Goal: Information Seeking & Learning: Learn about a topic

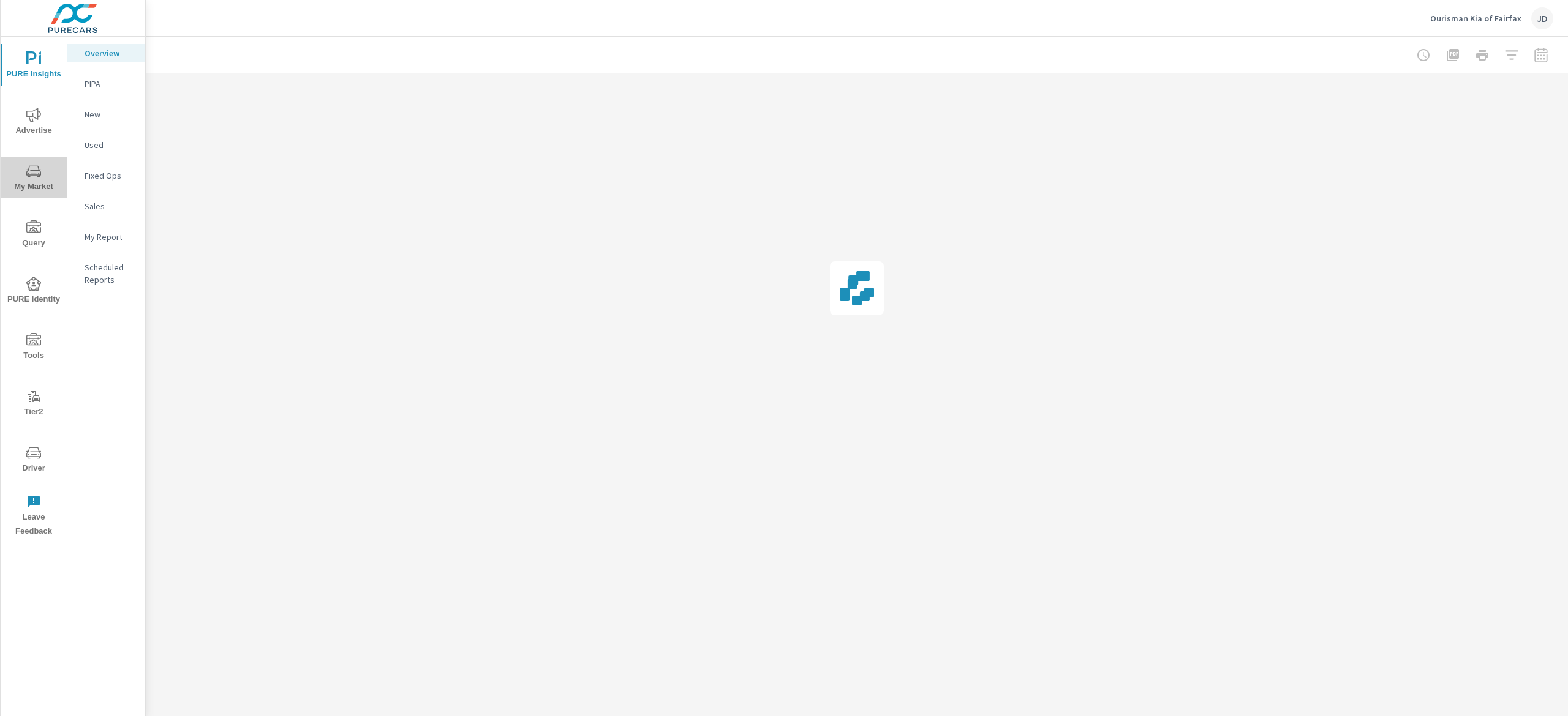
click at [41, 168] on icon "nav menu" at bounding box center [33, 171] width 14 height 14
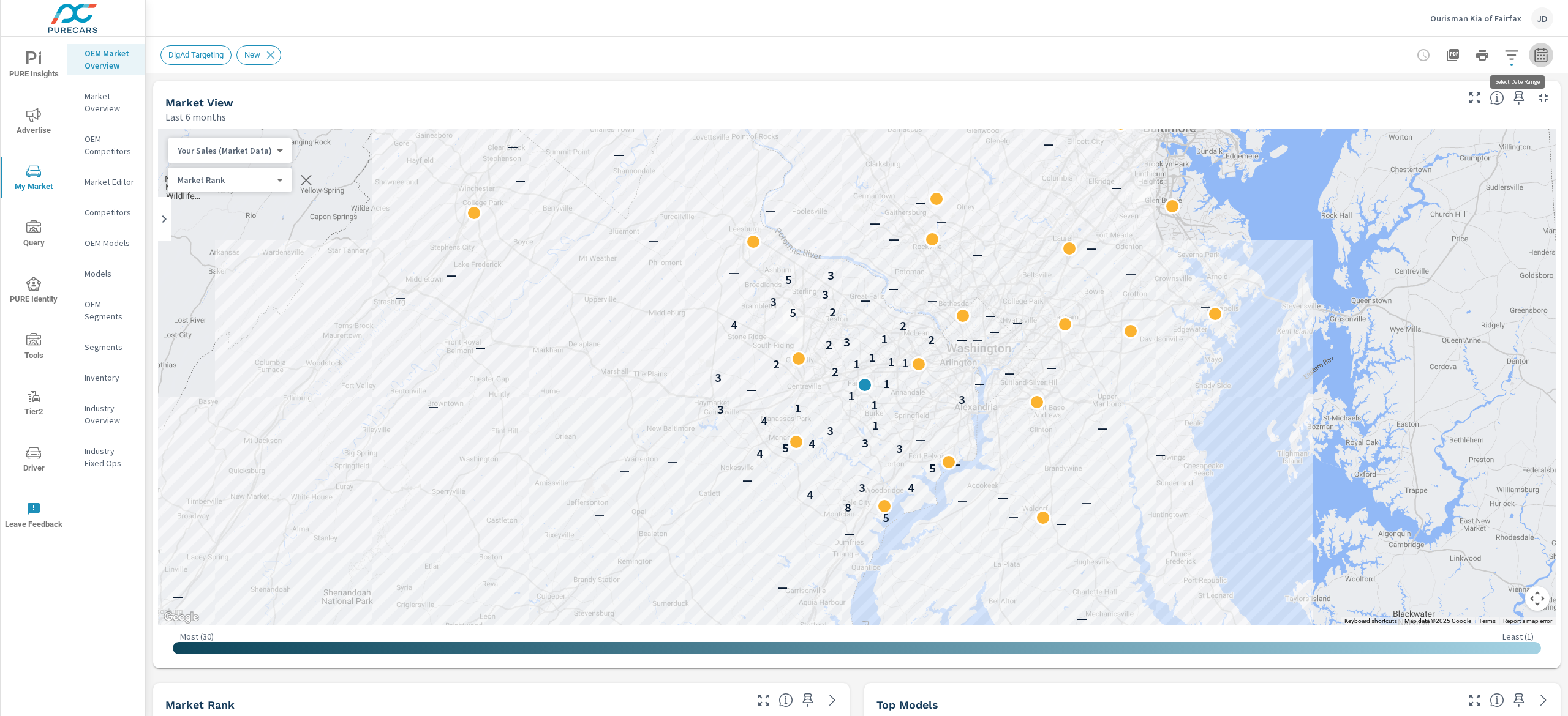
click at [1533, 51] on icon "button" at bounding box center [1540, 55] width 14 height 14
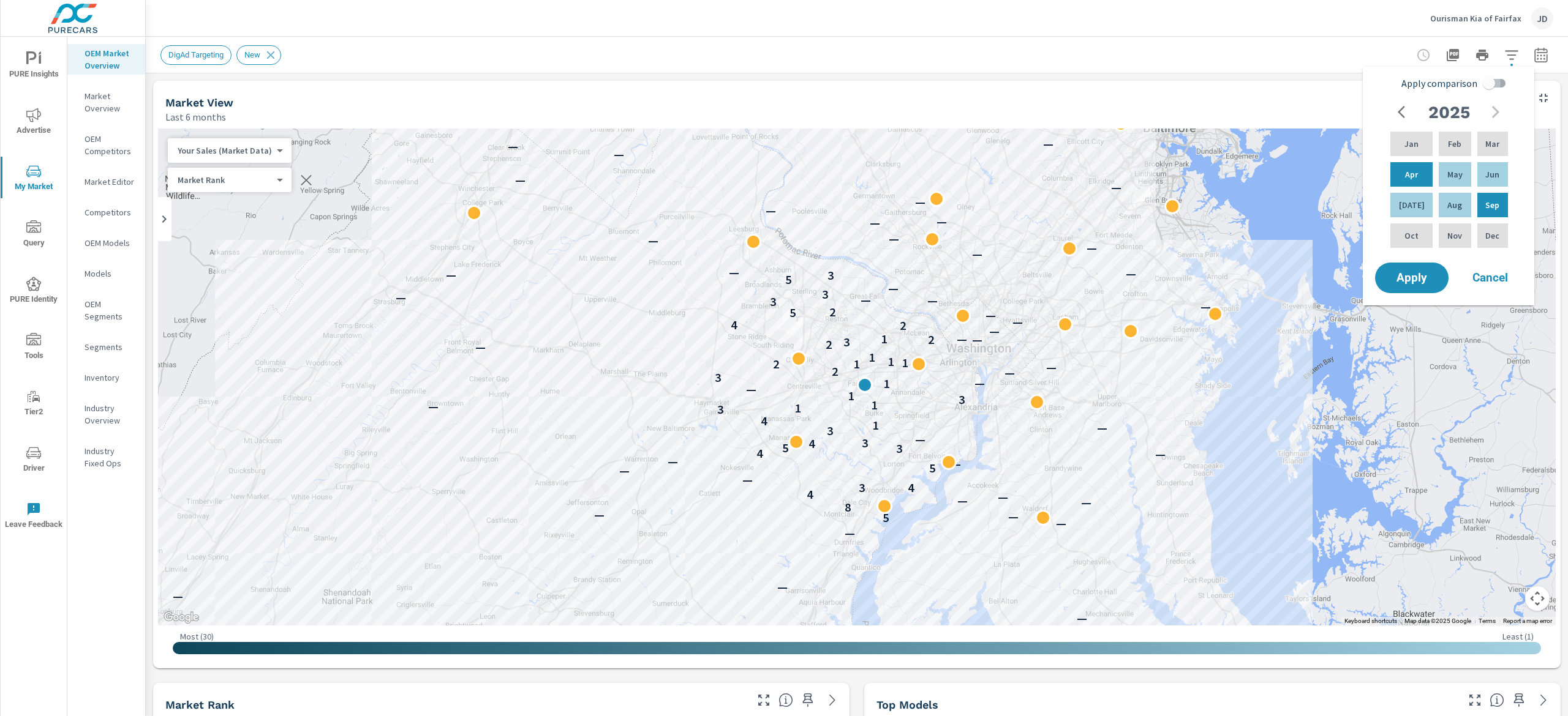
click at [1482, 85] on input "Apply comparison" at bounding box center [1489, 84] width 70 height 24
checkbox input "true"
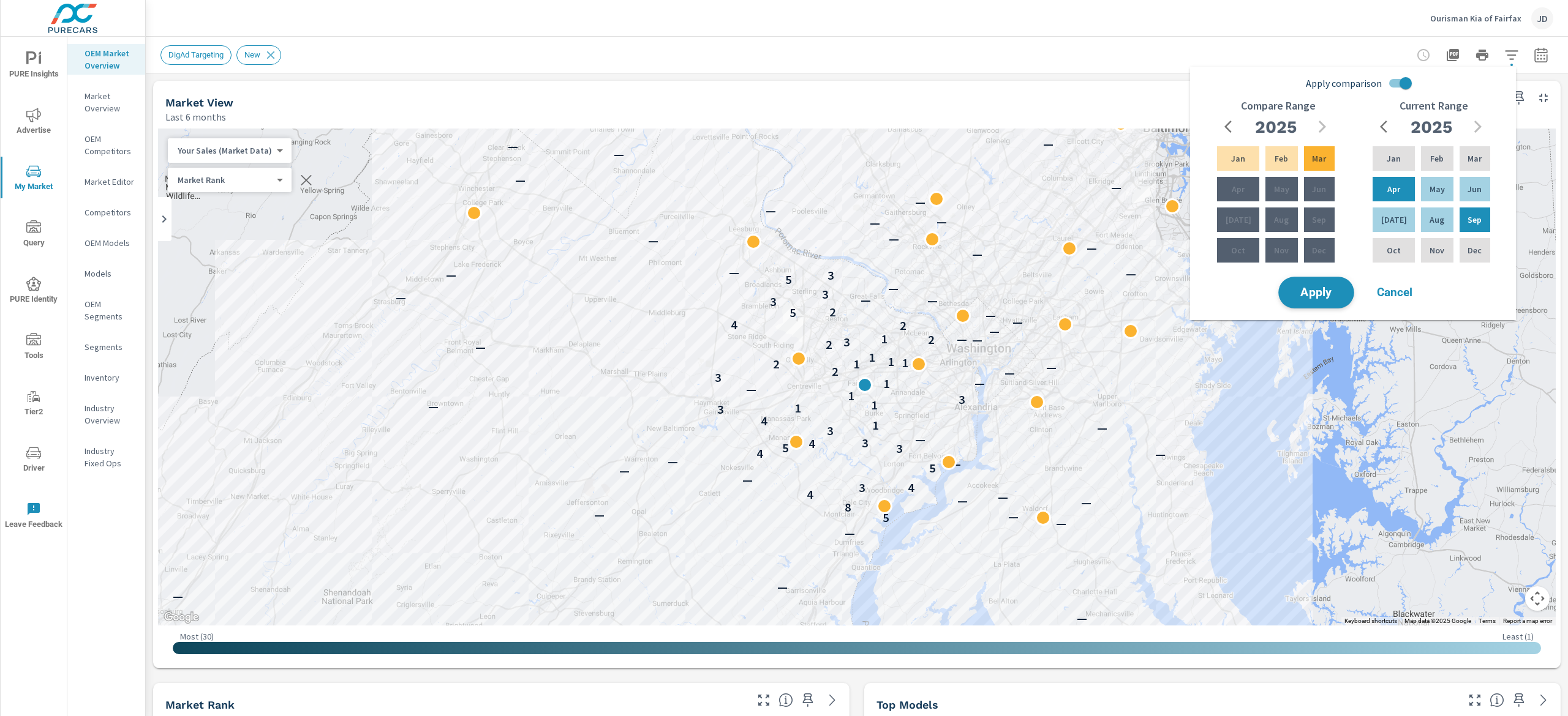
click at [1330, 296] on span "Apply" at bounding box center [1315, 293] width 50 height 12
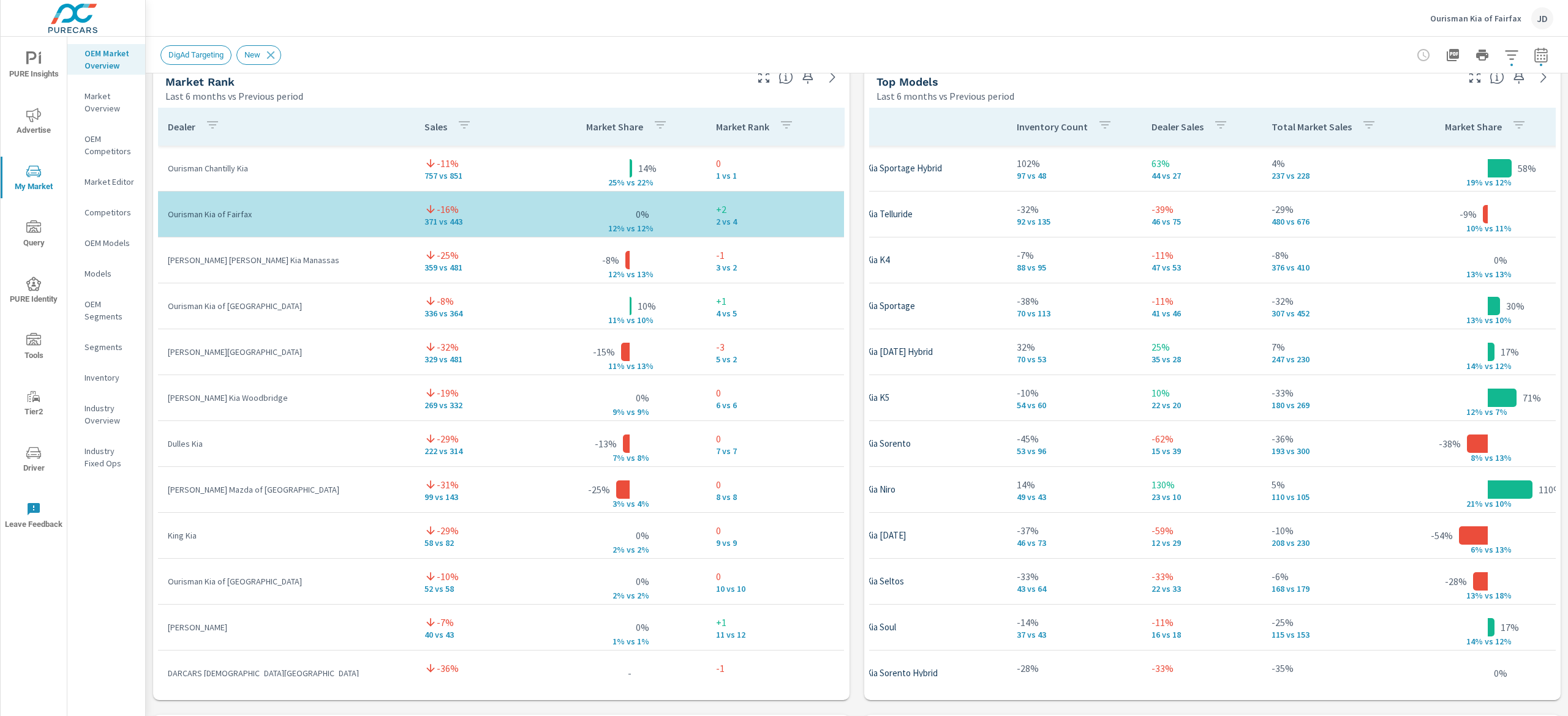
scroll to position [809, 0]
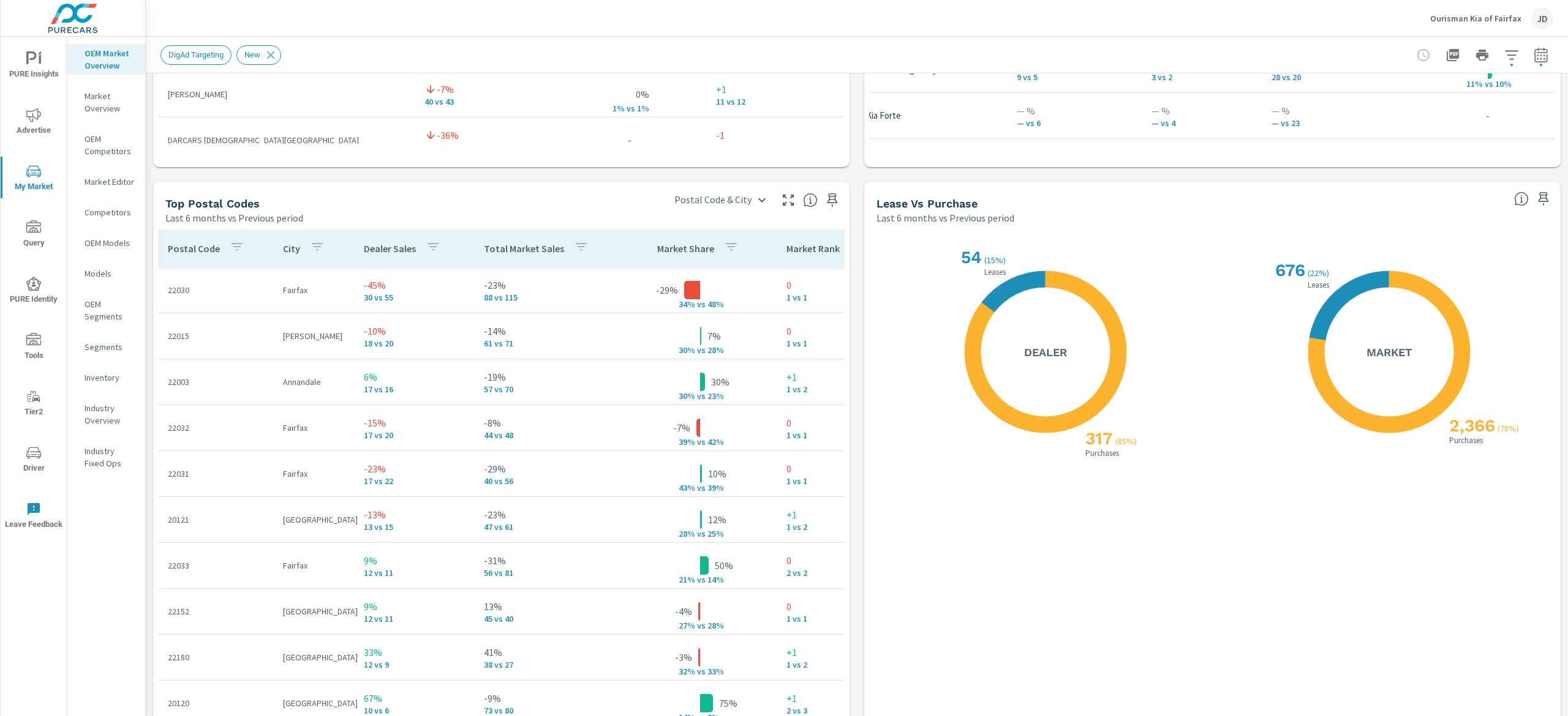
scroll to position [1207, 0]
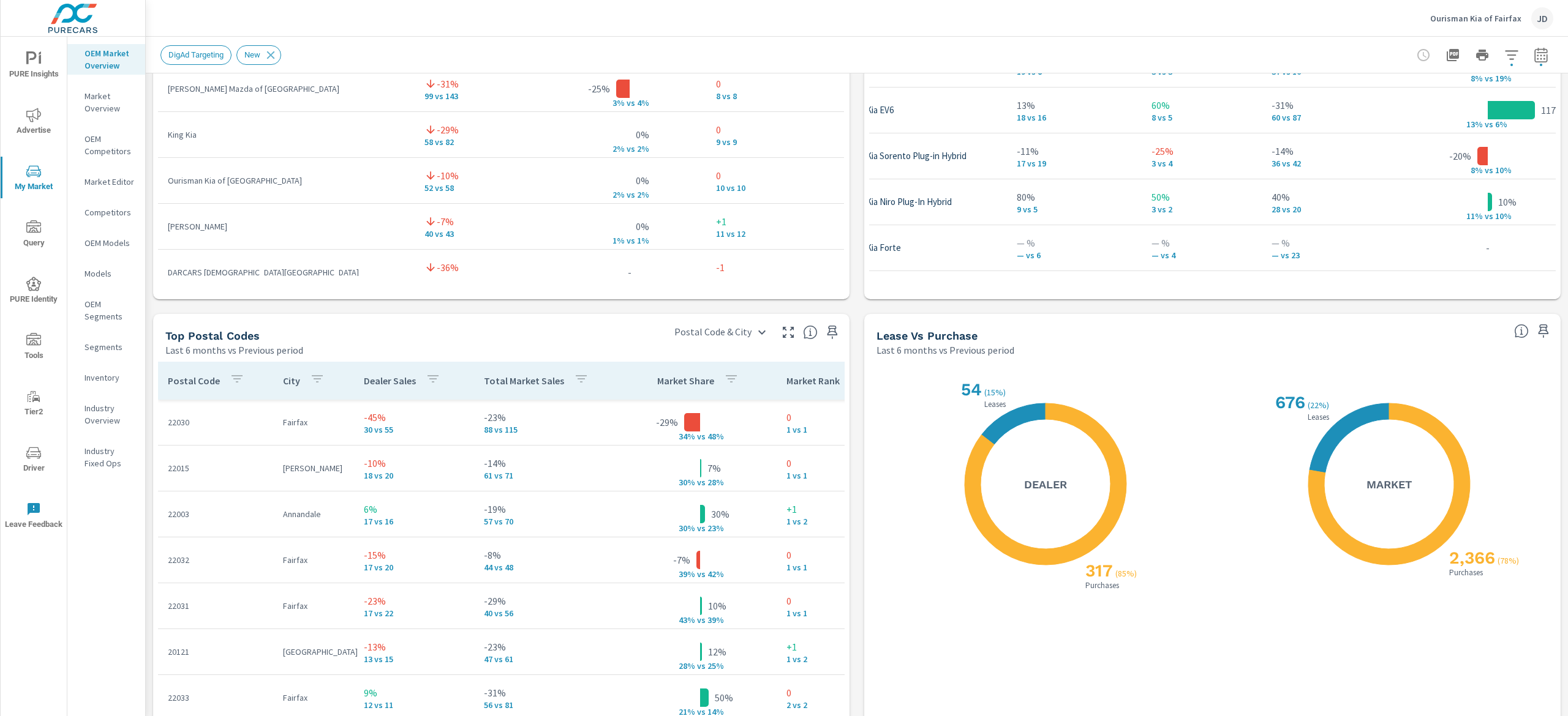
click at [126, 369] on nav "OEM Market Overview Market Overview OEM Competitors Market Editor Competitors O…" at bounding box center [106, 263] width 78 height 453
click at [99, 377] on p "Inventory" at bounding box center [110, 377] width 51 height 12
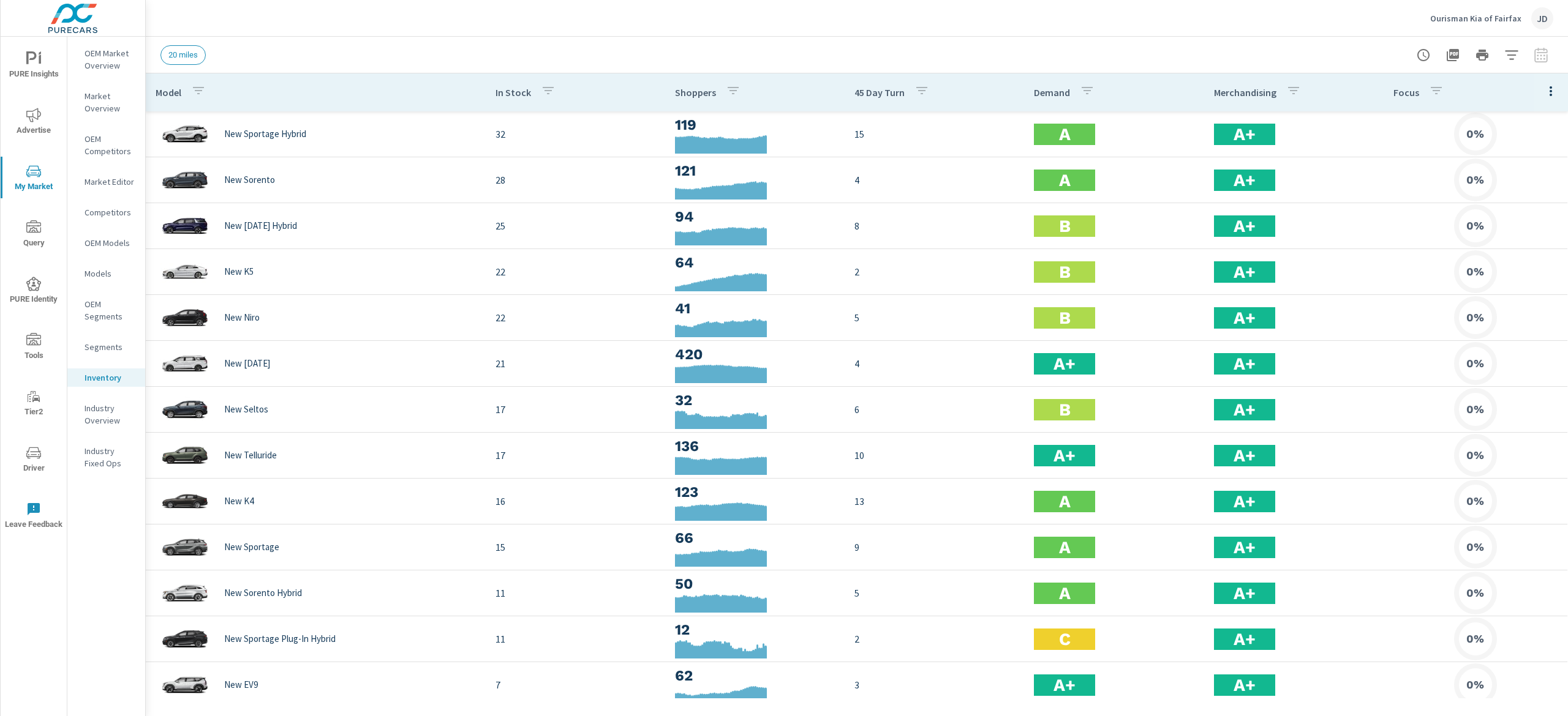
click at [1515, 48] on icon "button" at bounding box center [1511, 55] width 14 height 14
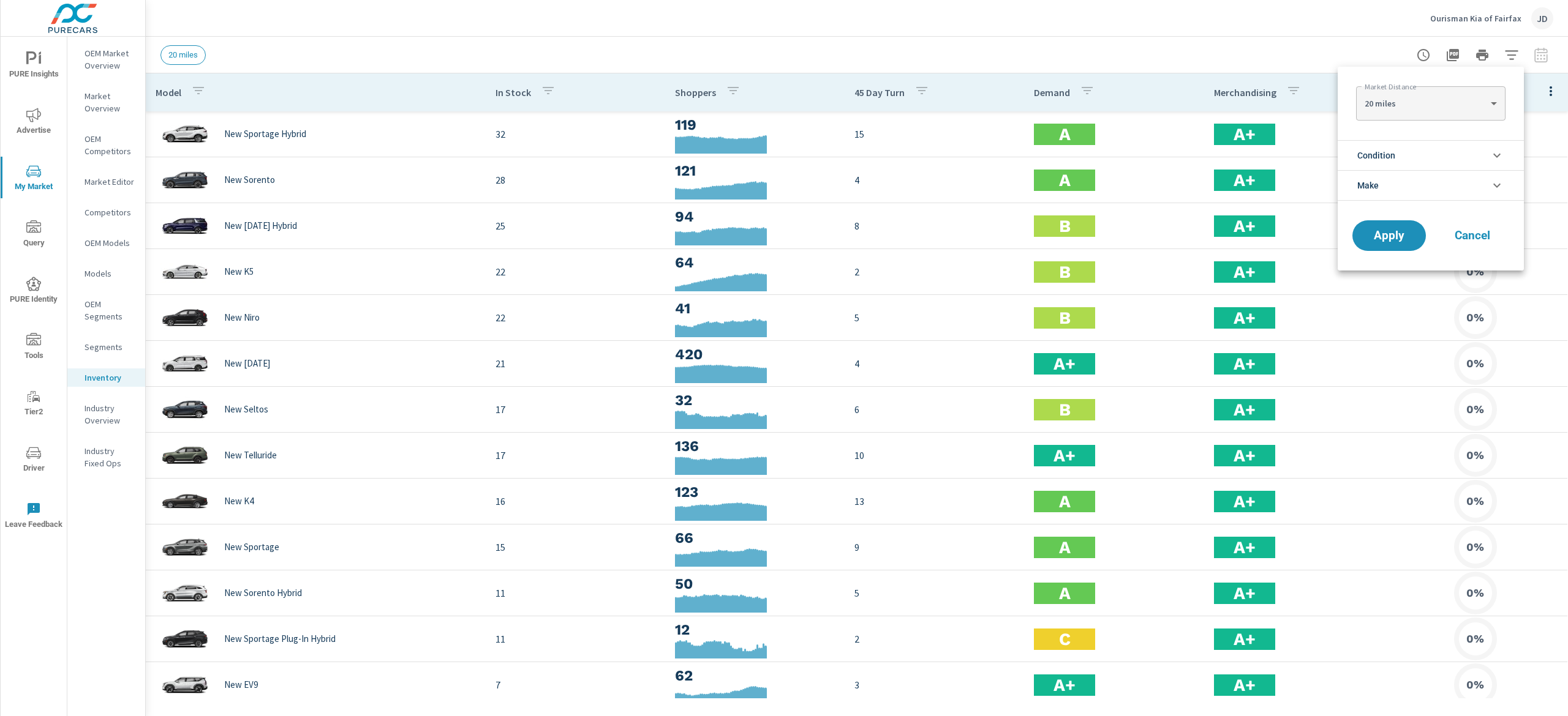
click at [1377, 149] on span "Condition" at bounding box center [1375, 155] width 38 height 30
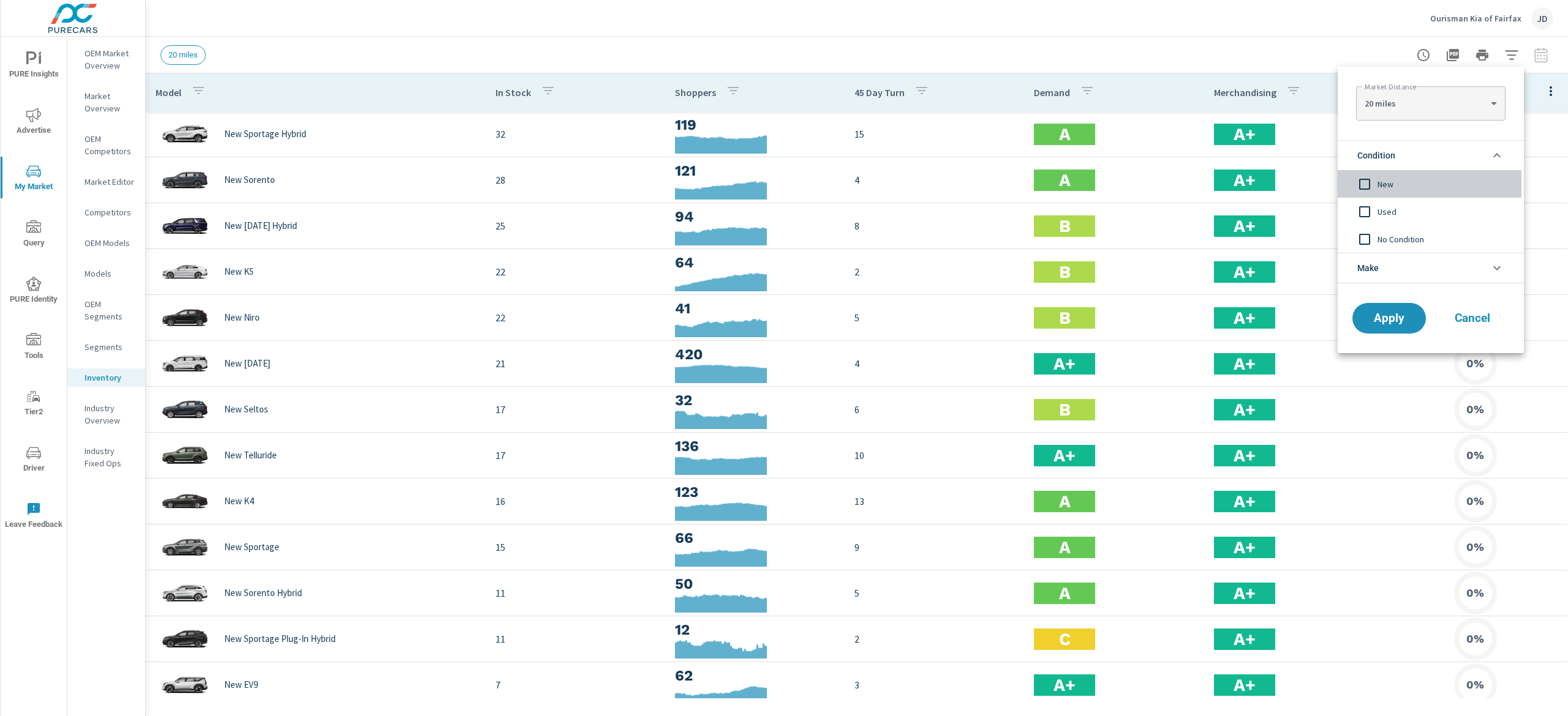
click at [1409, 182] on span "New" at bounding box center [1444, 183] width 134 height 14
click at [1419, 330] on button "Apply" at bounding box center [1389, 318] width 76 height 32
